Goal: Use online tool/utility

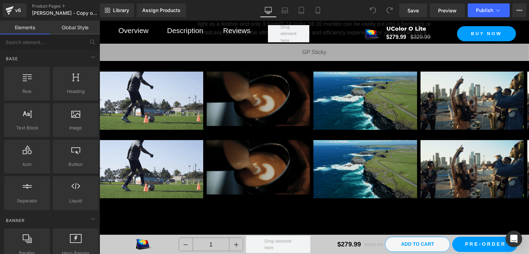
scroll to position [2757, 0]
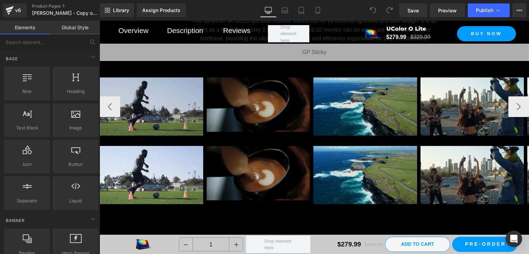
click at [179, 115] on img at bounding box center [152, 107] width 104 height 58
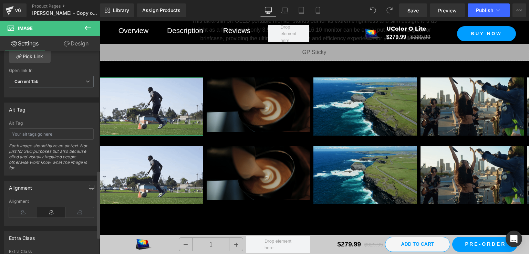
scroll to position [407, 0]
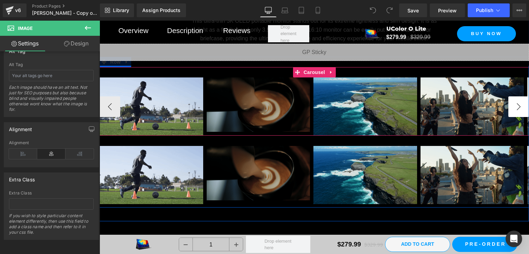
click at [516, 117] on button "›" at bounding box center [519, 106] width 21 height 21
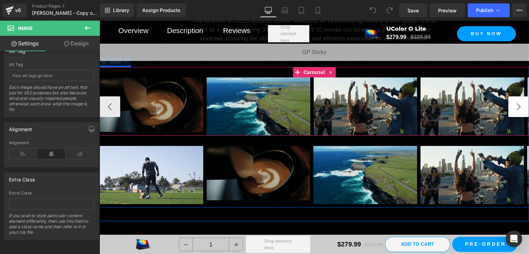
click at [516, 117] on button "›" at bounding box center [519, 106] width 21 height 21
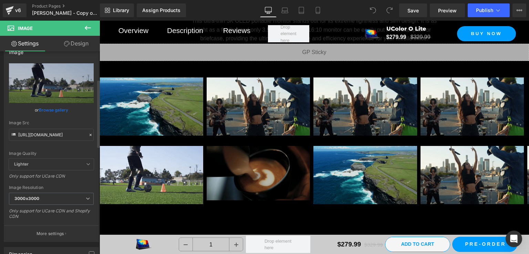
scroll to position [0, 0]
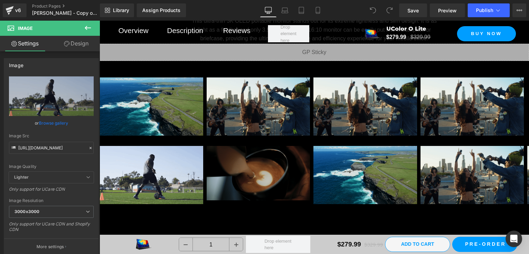
click at [73, 46] on link "Design" at bounding box center [76, 44] width 50 height 16
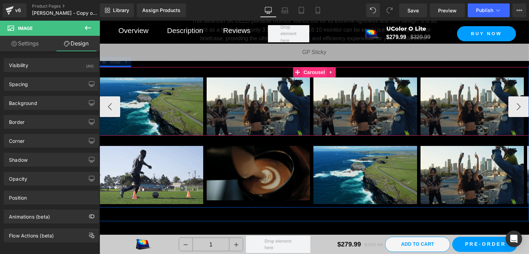
click at [317, 78] on span "Carousel" at bounding box center [314, 72] width 25 height 10
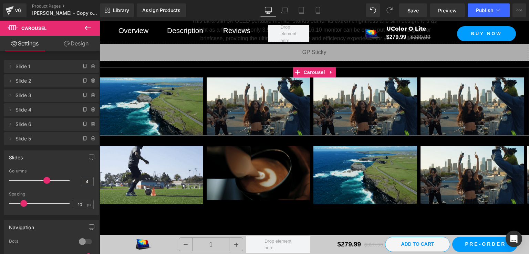
click at [73, 46] on link "Design" at bounding box center [76, 44] width 50 height 16
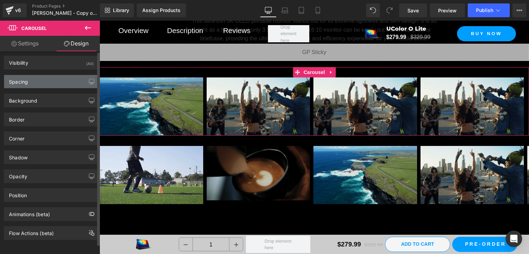
scroll to position [6, 0]
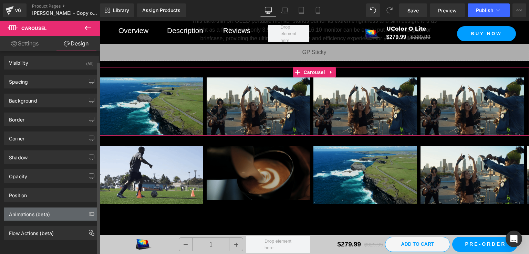
click at [52, 212] on div "Animations (beta)" at bounding box center [51, 214] width 94 height 13
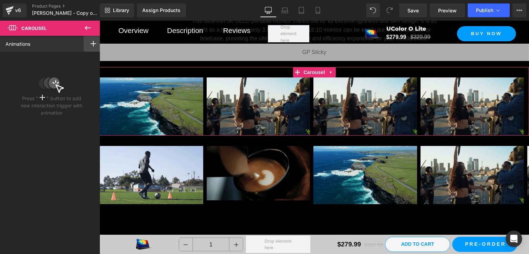
click at [88, 47] on div at bounding box center [93, 44] width 19 height 16
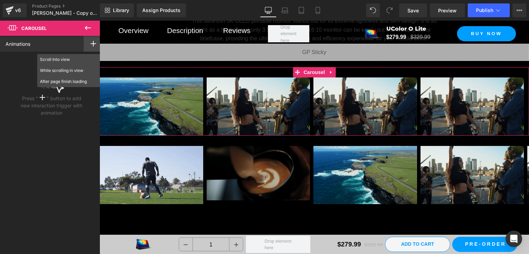
click at [41, 42] on div "Animations Scroll Into view While scrolling in view After page finish loading A…" at bounding box center [51, 44] width 103 height 16
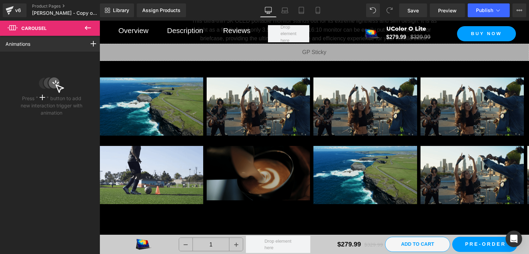
click at [86, 26] on icon at bounding box center [88, 28] width 8 height 8
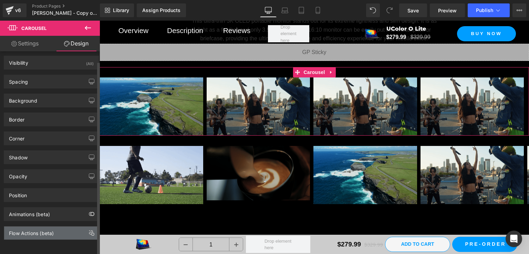
click at [50, 227] on div "Flow Actions (beta)" at bounding box center [31, 232] width 45 height 10
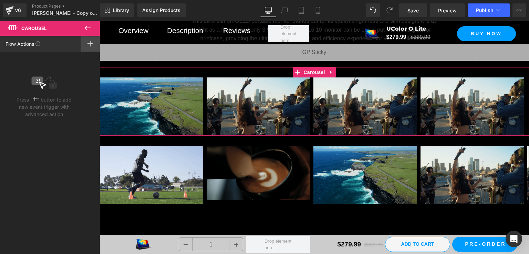
click at [85, 43] on div at bounding box center [90, 44] width 19 height 16
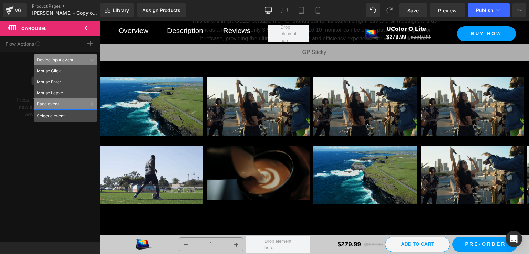
click at [91, 26] on icon at bounding box center [88, 28] width 8 height 8
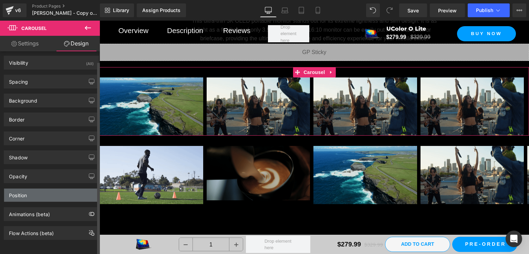
click at [48, 190] on div "Position" at bounding box center [51, 195] width 94 height 13
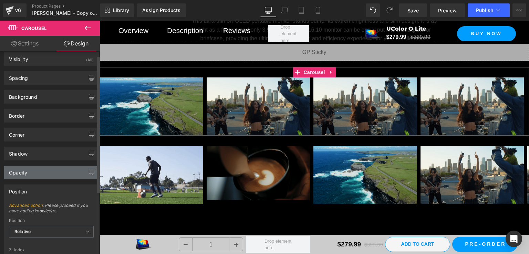
click at [37, 172] on div "Opacity" at bounding box center [51, 172] width 94 height 13
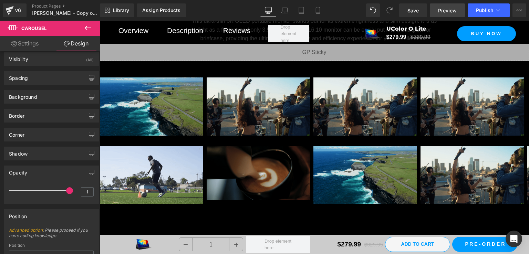
click at [439, 10] on span "Preview" at bounding box center [447, 10] width 19 height 7
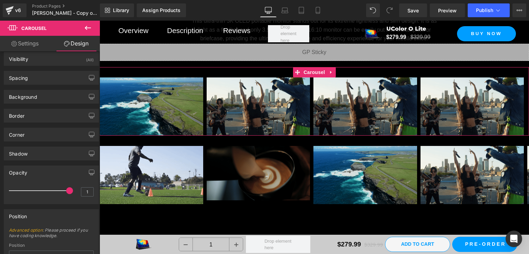
click at [32, 43] on link "Settings" at bounding box center [25, 44] width 50 height 16
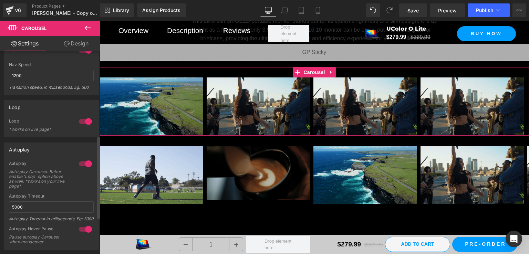
scroll to position [276, 0]
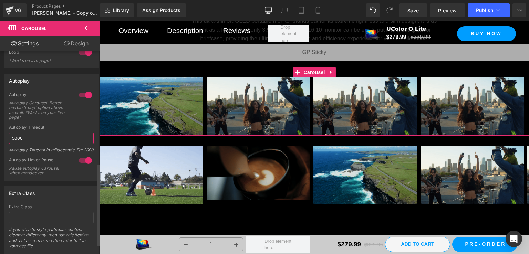
click at [41, 135] on input "5000" at bounding box center [51, 138] width 85 height 11
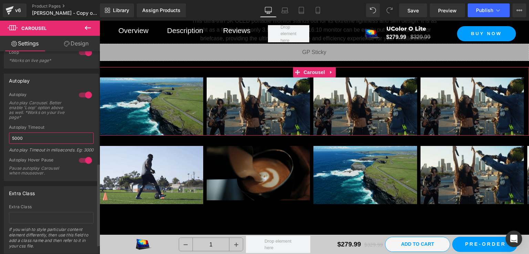
click at [41, 135] on input "5000" at bounding box center [51, 138] width 85 height 11
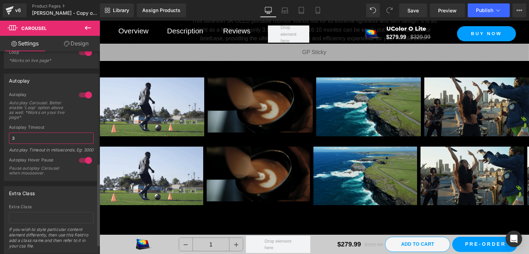
type input "3"
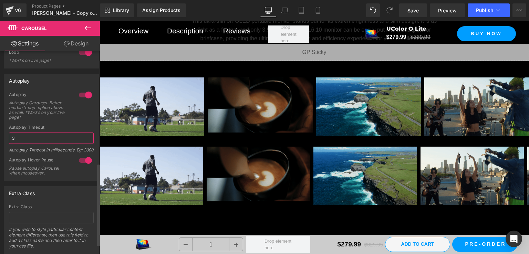
click at [41, 135] on input "3" at bounding box center [51, 138] width 85 height 11
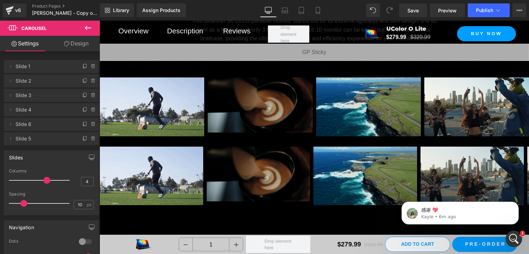
scroll to position [0, 0]
